Goal: Browse casually

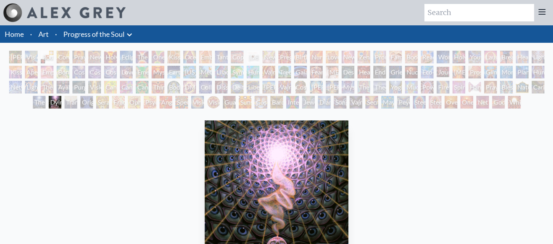
click at [144, 86] on div "Cannabacchus" at bounding box center [142, 87] width 13 height 13
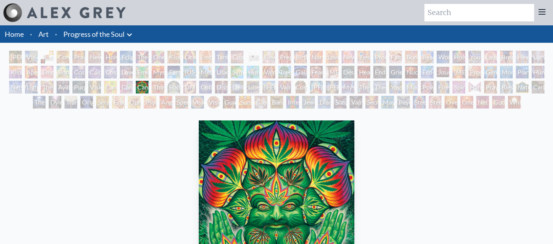
click at [45, 90] on div "The Shulgins and their Alchemical Angels" at bounding box center [47, 87] width 13 height 13
